Goal: Information Seeking & Learning: Learn about a topic

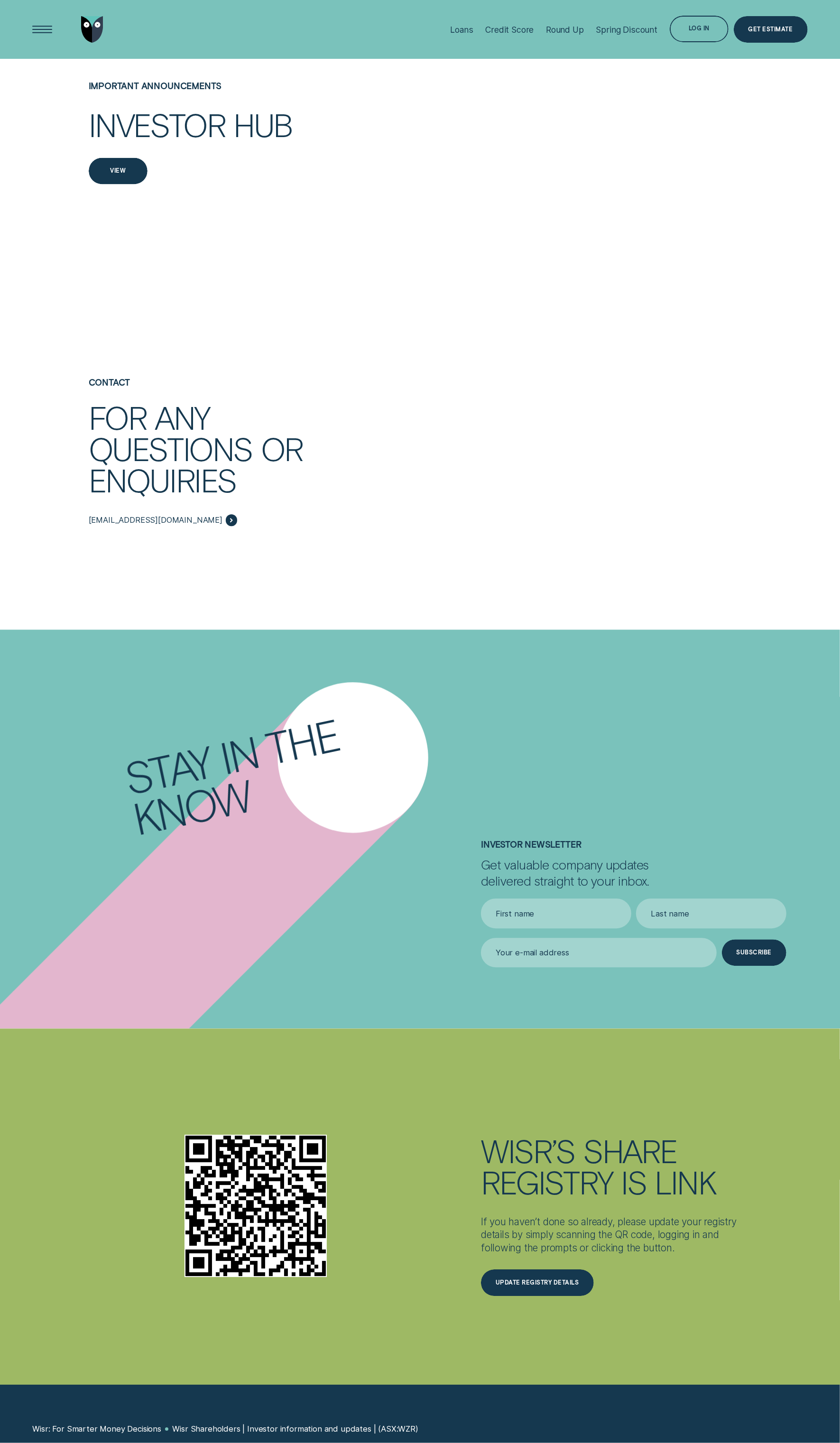
scroll to position [1663, 0]
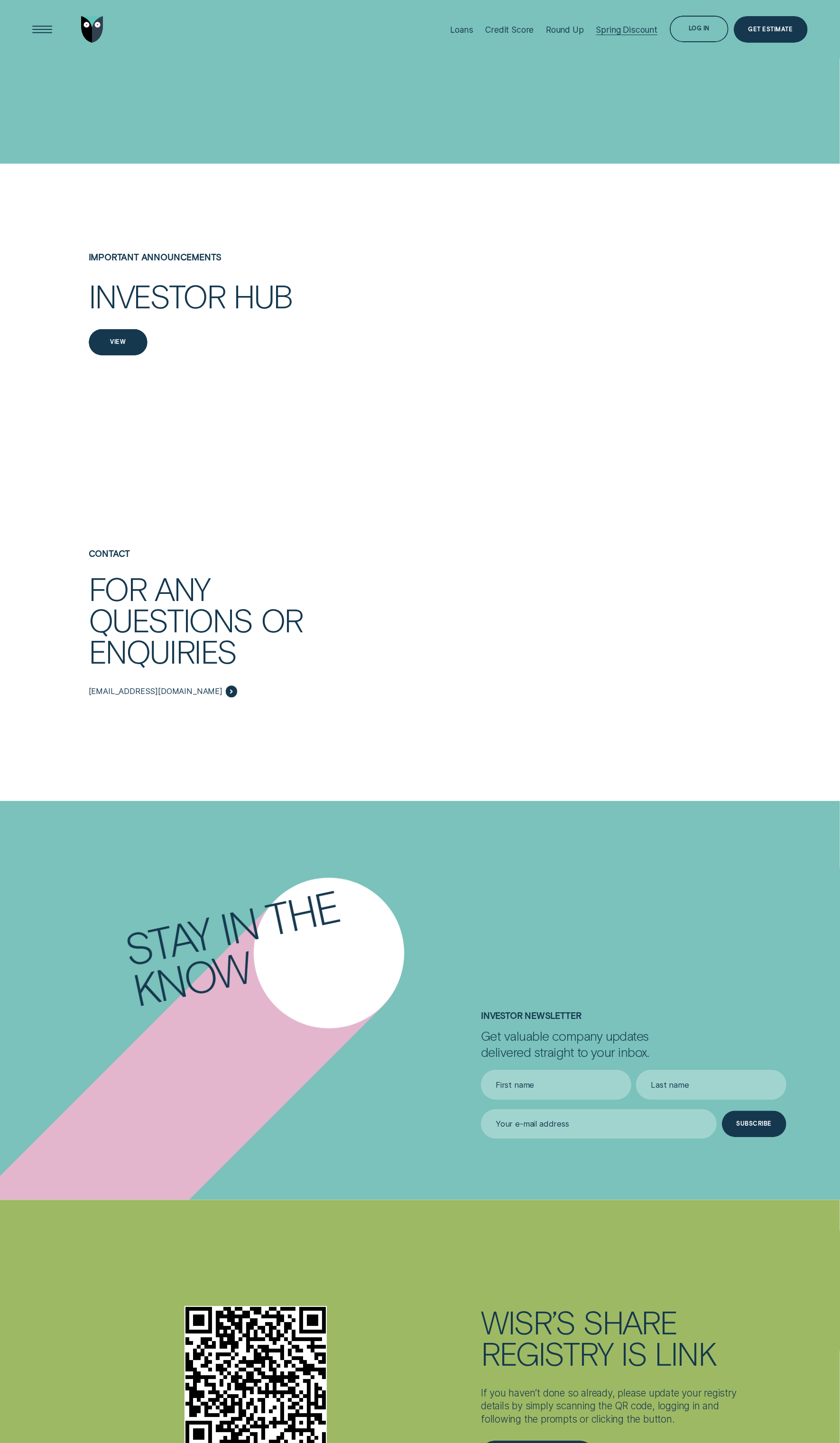
click at [608, 27] on div "Spring Discount" at bounding box center [627, 30] width 61 height 10
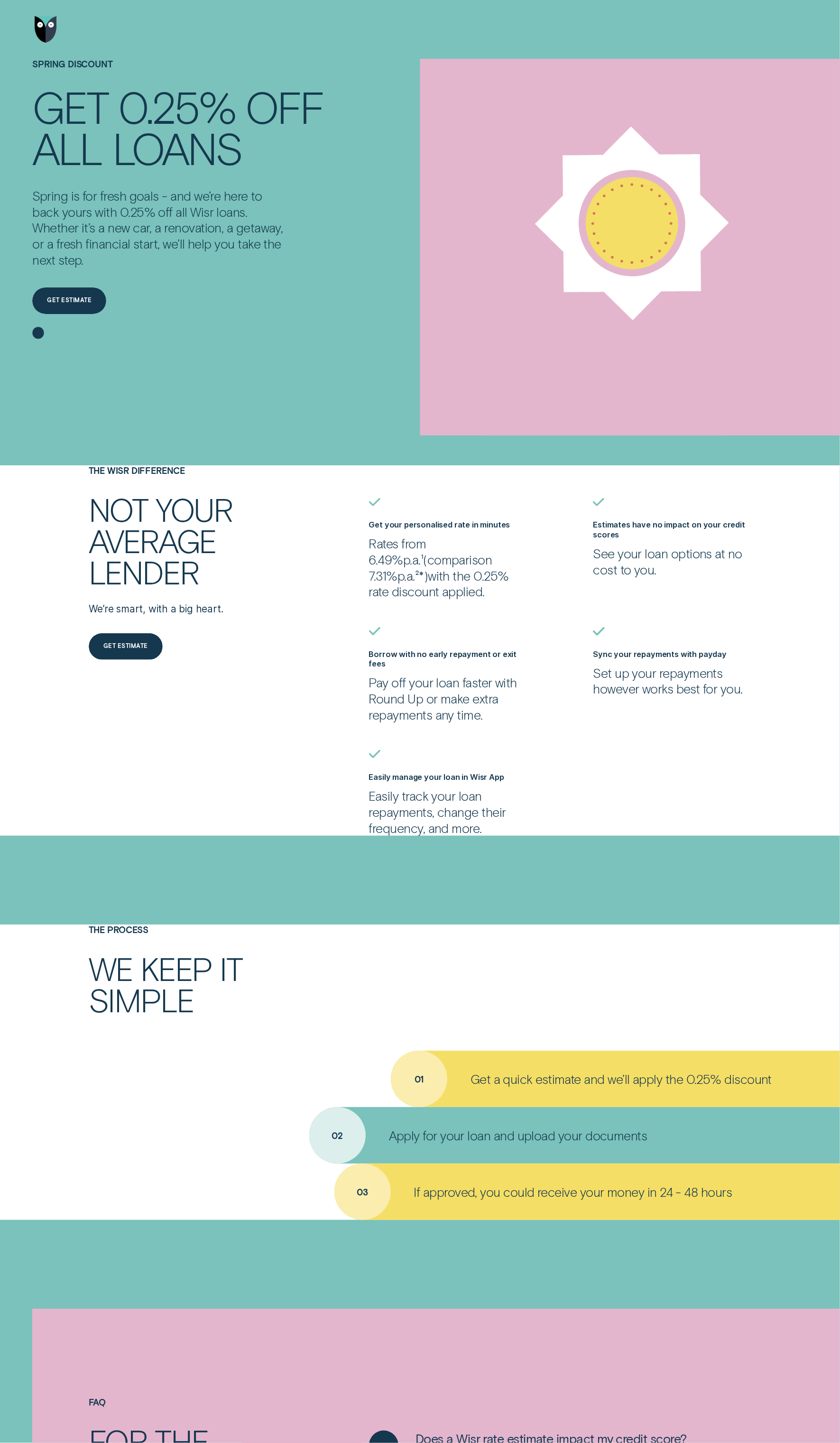
click at [50, 27] on img "Go to home page" at bounding box center [45, 30] width 22 height 27
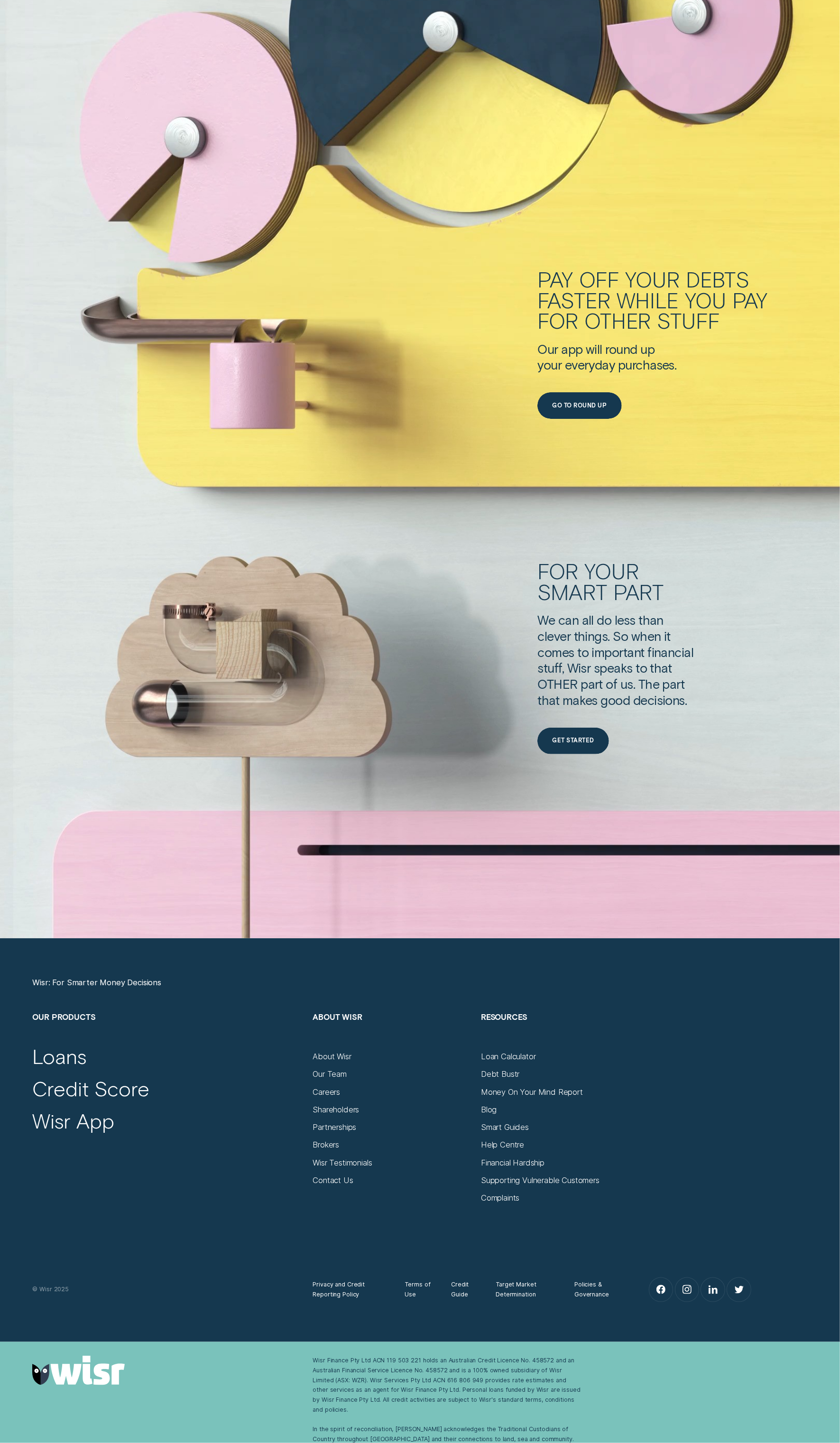
scroll to position [3879, 0]
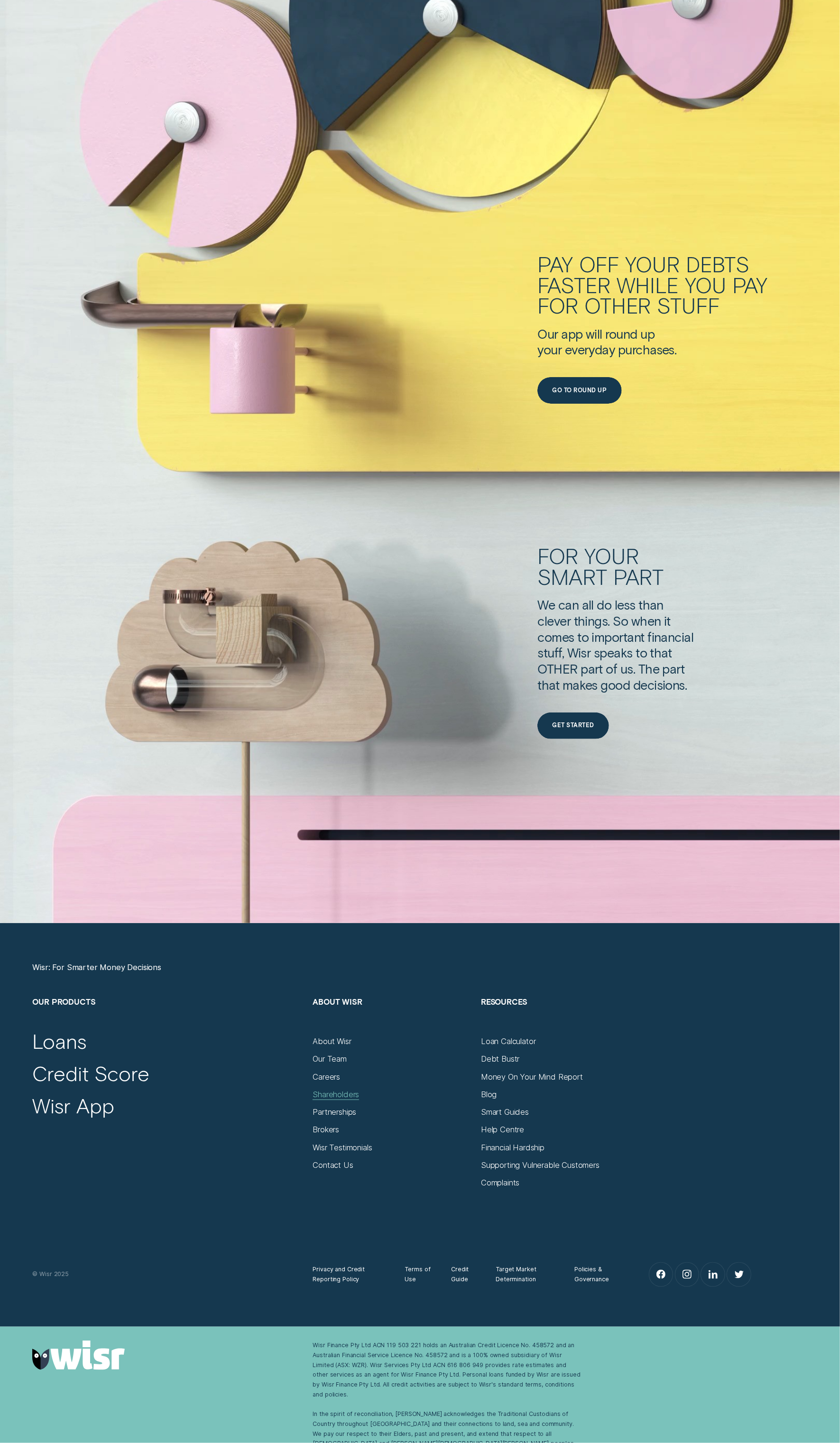
click at [328, 1097] on div "Shareholders" at bounding box center [336, 1095] width 47 height 10
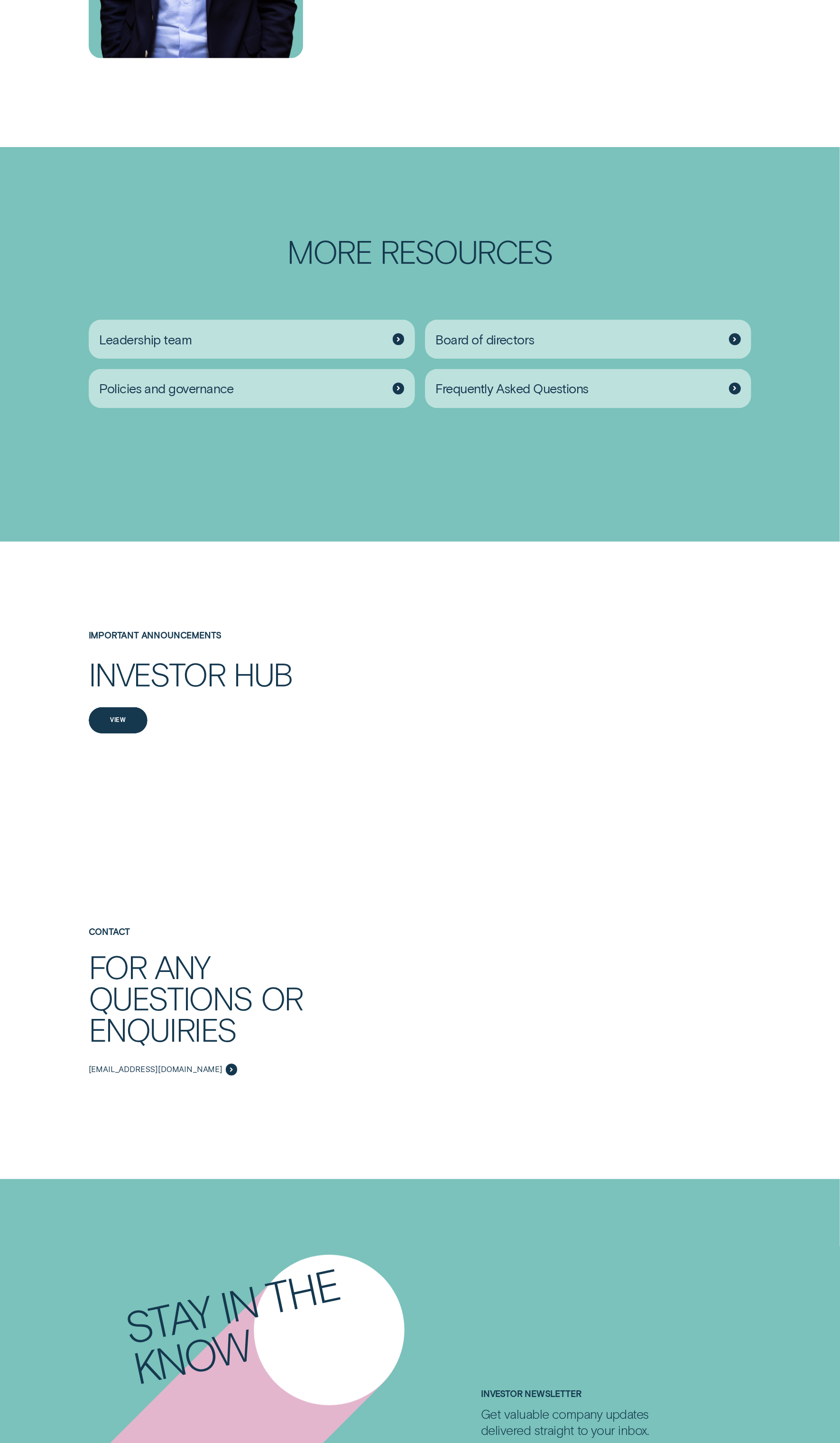
scroll to position [1304, 0]
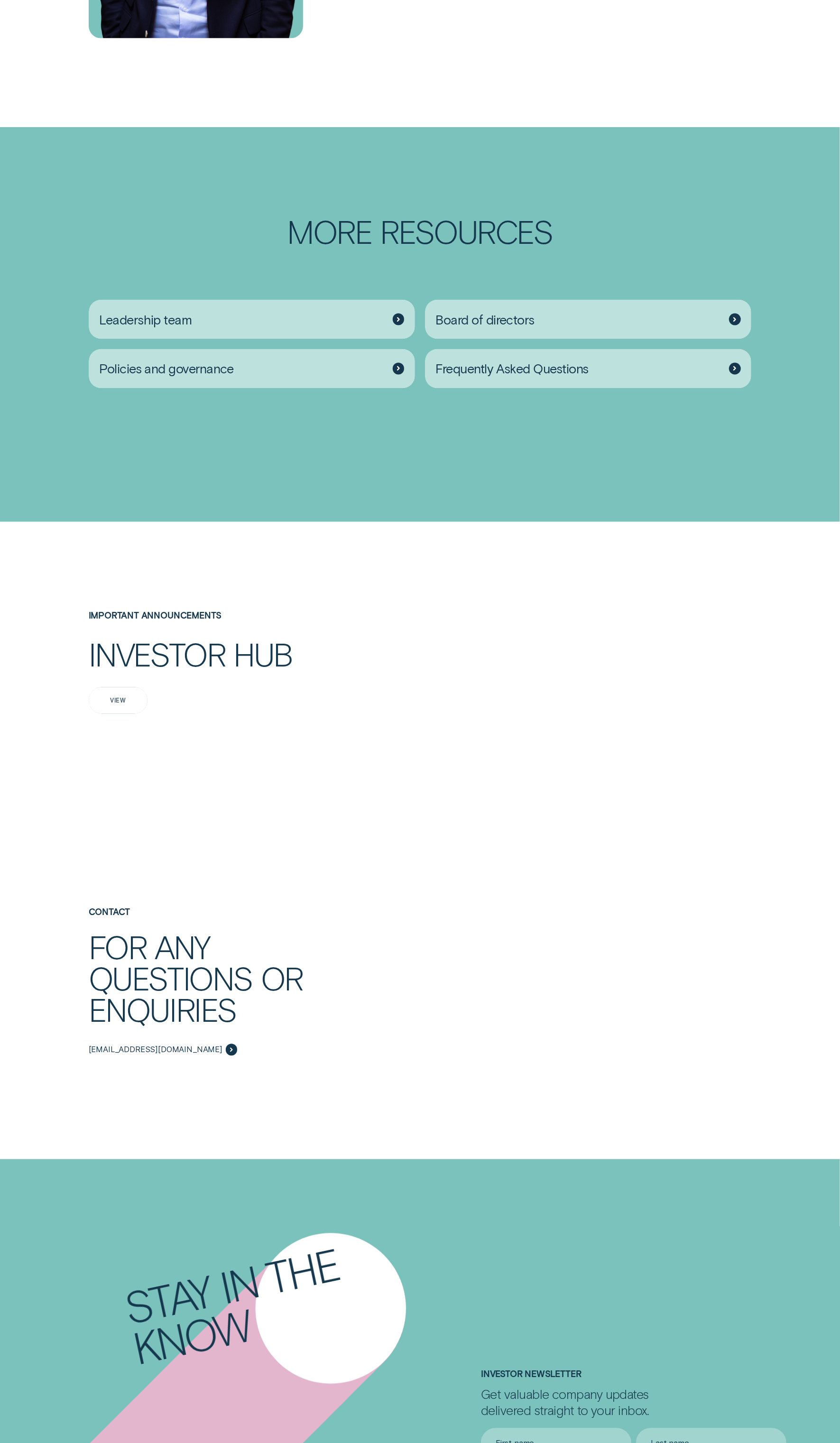
click at [128, 714] on div "View" at bounding box center [118, 701] width 59 height 27
